Goal: Information Seeking & Learning: Learn about a topic

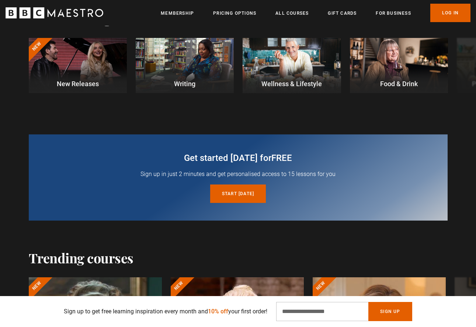
scroll to position [237, 0]
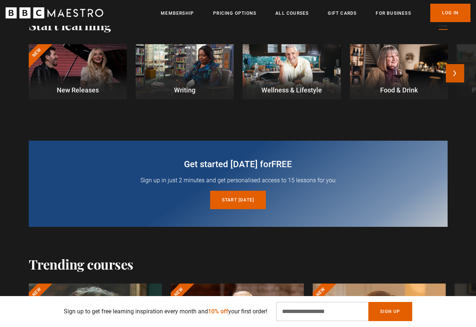
click at [452, 73] on button "Next" at bounding box center [454, 73] width 18 height 18
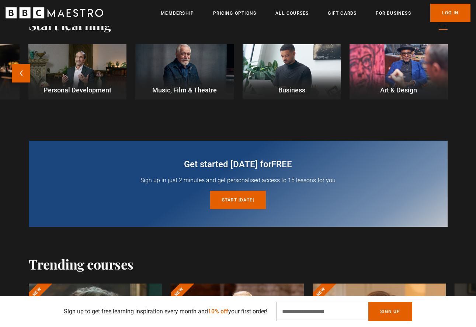
click at [320, 62] on div at bounding box center [291, 71] width 98 height 55
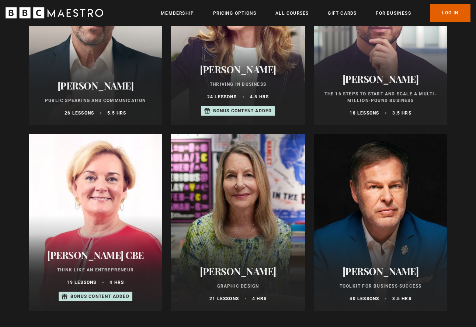
scroll to position [466, 0]
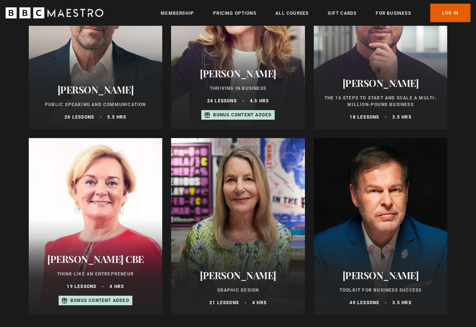
click at [343, 89] on h2 "[PERSON_NAME]" at bounding box center [380, 82] width 116 height 11
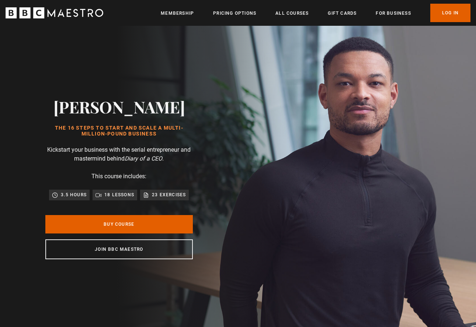
drag, startPoint x: 51, startPoint y: 126, endPoint x: 162, endPoint y: 133, distance: 110.8
click at [162, 133] on h1 "The 16 Steps to Start and Scale a Multi-Million-Pound Business" at bounding box center [118, 131] width 147 height 12
copy h1 "The 16 Steps to Start and Scale a Multi-Million-Pound Business"
